Goal: Task Accomplishment & Management: Use online tool/utility

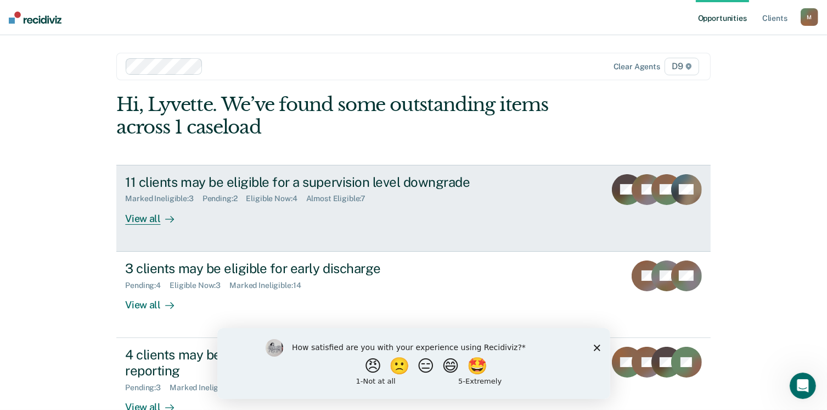
click at [148, 219] on div "View all" at bounding box center [155, 213] width 61 height 21
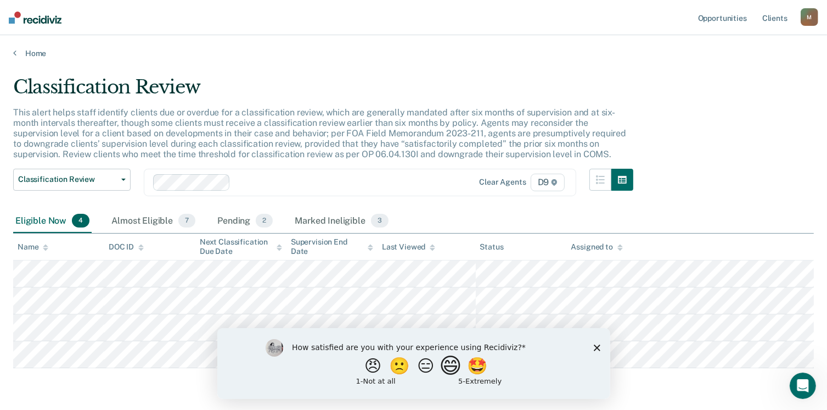
click at [452, 368] on button "😄" at bounding box center [452, 365] width 26 height 22
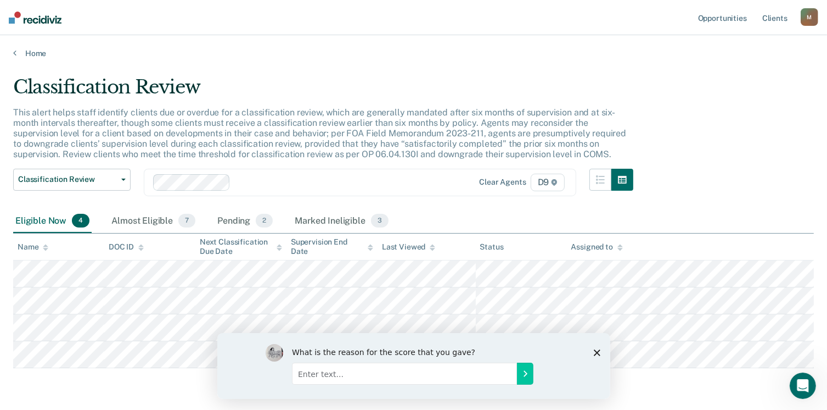
click at [366, 377] on input "Enter text..." at bounding box center [404, 373] width 225 height 22
click at [385, 376] on input "This is a constant rev. of the system of" at bounding box center [404, 373] width 225 height 22
type input "This is a constant rev. of this system to see who has been added to the list."
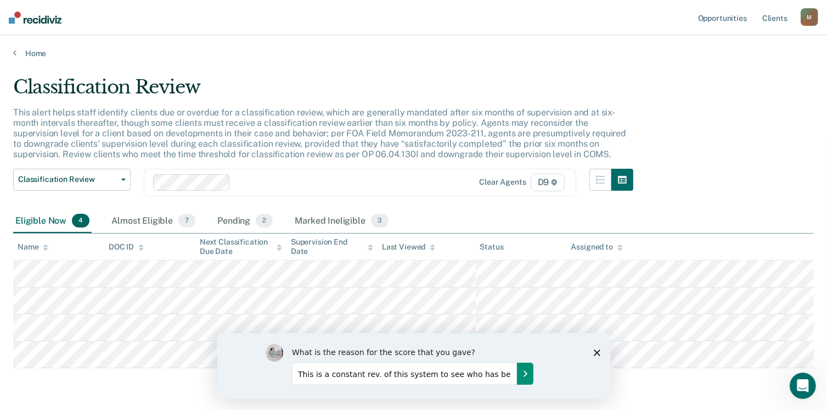
click at [520, 374] on icon "Submit your response" at bounding box center [524, 372] width 9 height 9
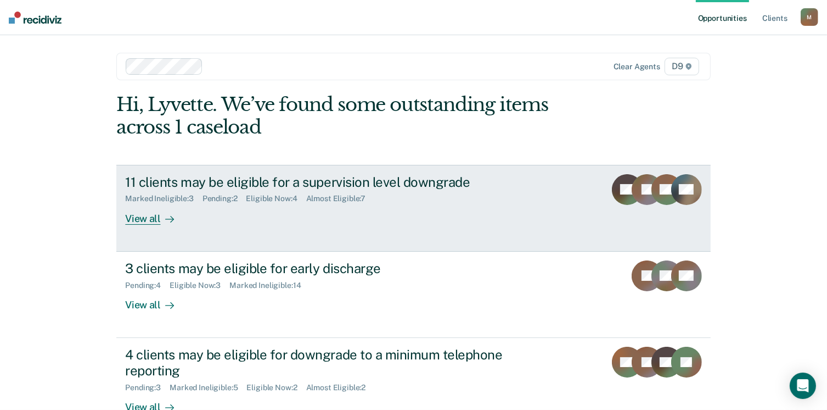
click at [239, 196] on div "Pending : 2" at bounding box center [225, 198] width 44 height 9
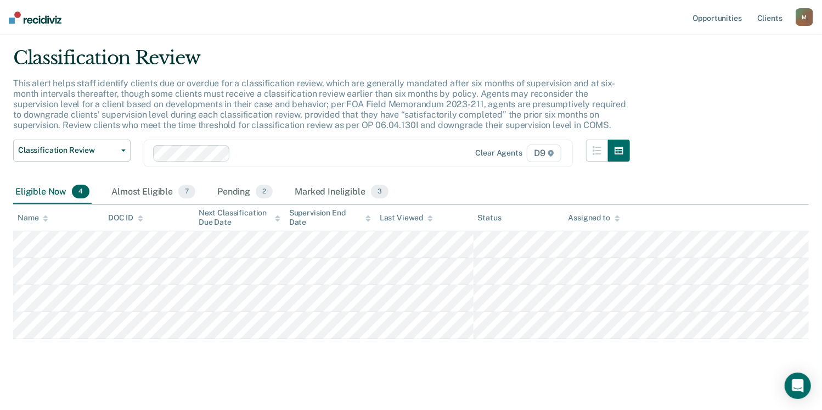
scroll to position [36, 0]
